Goal: Check status: Check status

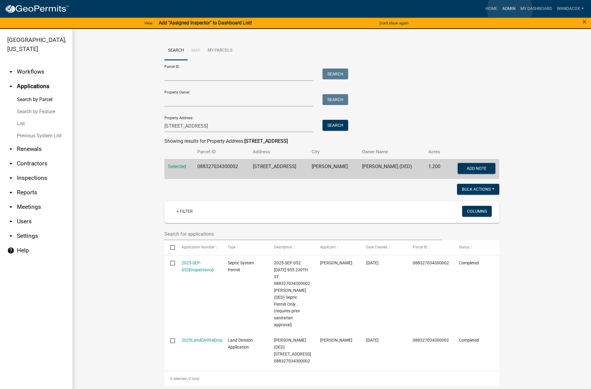
click at [510, 9] on link "Admin" at bounding box center [509, 8] width 18 height 11
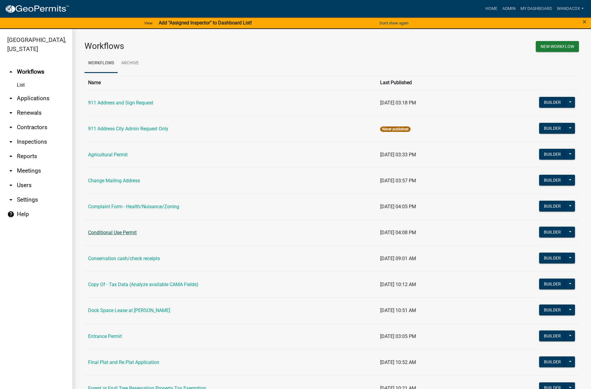
click at [126, 232] on link "Conditional Use Permit" at bounding box center [112, 233] width 49 height 6
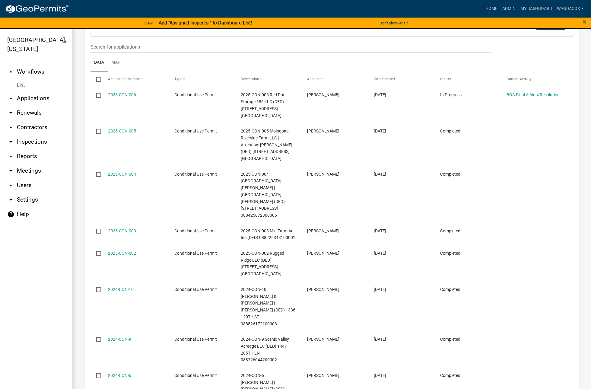
scroll to position [302, 0]
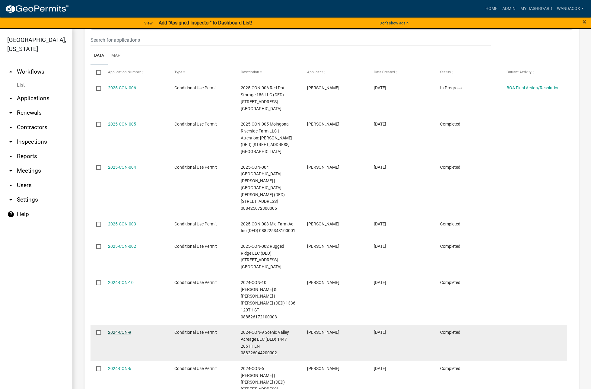
click at [129, 330] on link "2024-CON-9" at bounding box center [119, 332] width 23 height 5
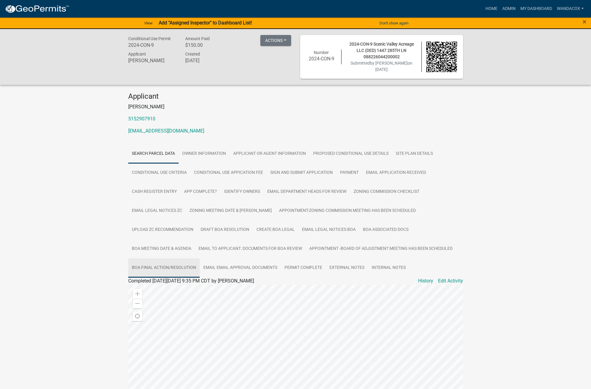
click at [163, 267] on link "BOA Final Action/Resolution" at bounding box center [163, 267] width 71 height 19
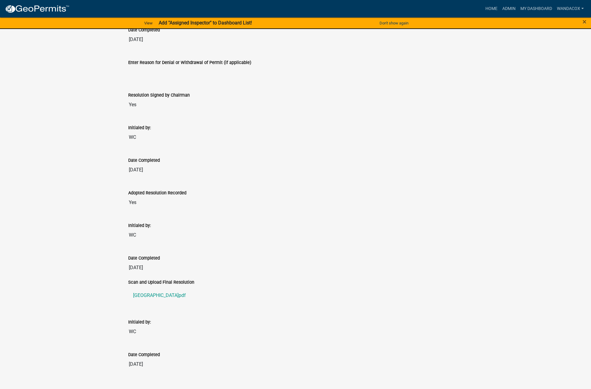
scroll to position [363, 0]
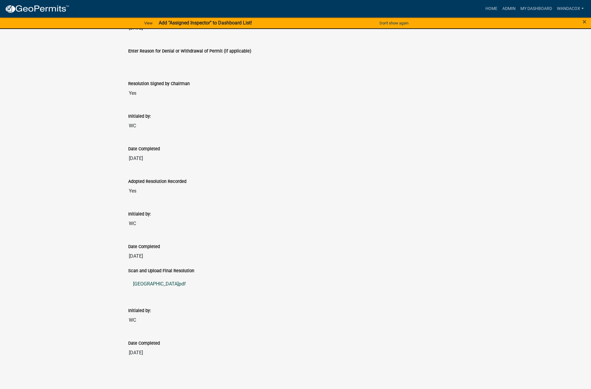
click at [152, 283] on link "[GEOGRAPHIC_DATA]pdf" at bounding box center [295, 284] width 335 height 14
